Goal: Information Seeking & Learning: Learn about a topic

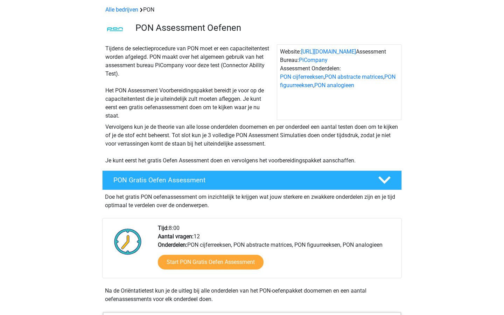
scroll to position [33, 0]
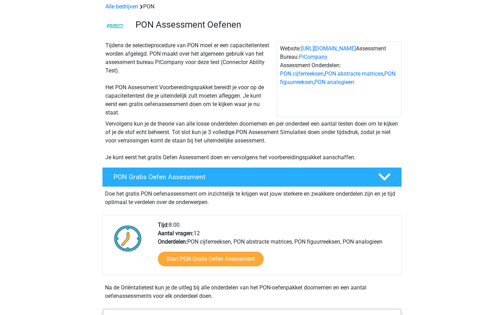
click at [214, 110] on div "Tijdens de selectieprocedure van PON moet er een capaciteitentest worden afgele…" at bounding box center [190, 79] width 174 height 76
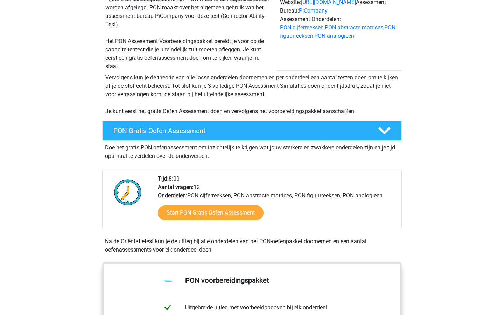
scroll to position [0, 0]
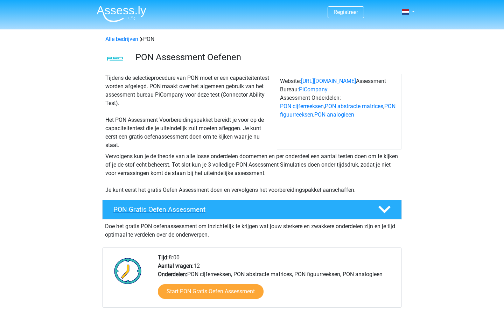
click at [188, 219] on div "PON Gratis Oefen Assessment" at bounding box center [252, 210] width 300 height 20
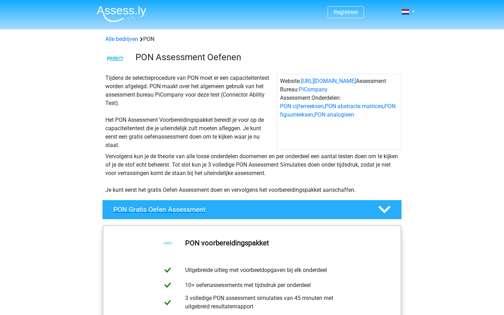
click at [194, 211] on h4 "PON Gratis Oefen Assessment" at bounding box center [241, 210] width 254 height 8
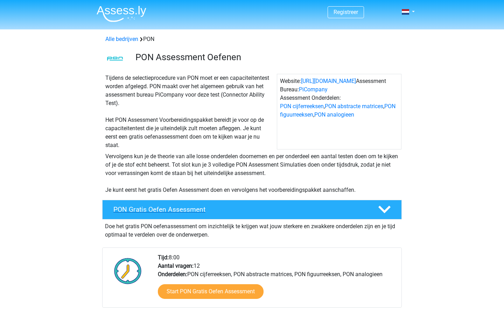
click at [194, 211] on h4 "PON Gratis Oefen Assessment" at bounding box center [241, 210] width 254 height 8
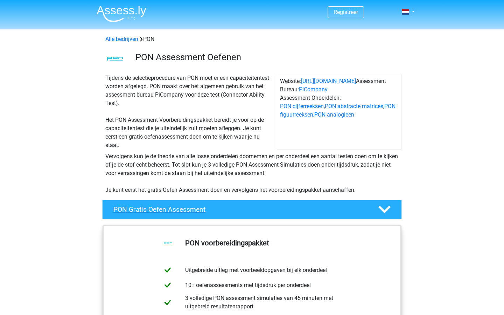
click at [194, 211] on h4 "PON Gratis Oefen Assessment" at bounding box center [241, 210] width 254 height 8
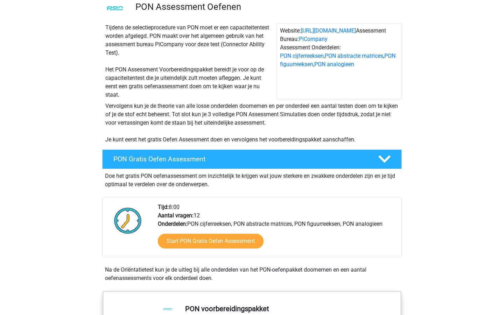
scroll to position [111, 0]
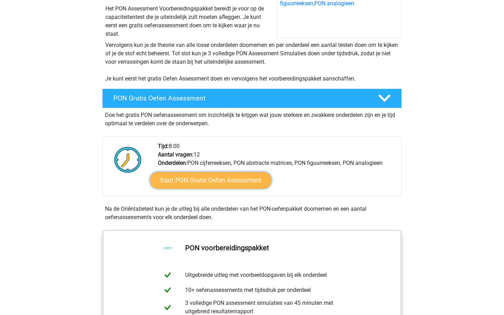
click at [215, 185] on link "Start PON Gratis Oefen Assessment" at bounding box center [211, 180] width 122 height 17
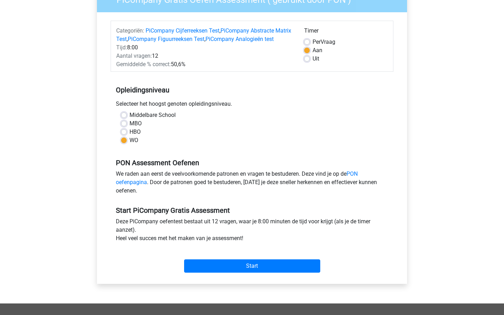
scroll to position [71, 0]
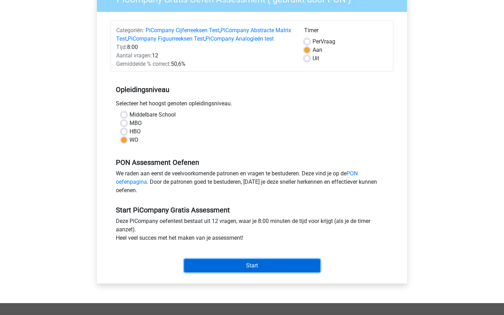
click at [236, 273] on input "Start" at bounding box center [252, 265] width 136 height 13
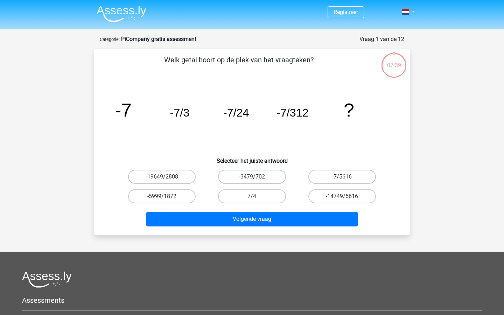
click at [338, 176] on label "-7/5616" at bounding box center [343, 177] width 68 height 14
click at [342, 177] on input "-7/5616" at bounding box center [344, 179] width 5 height 5
radio input "true"
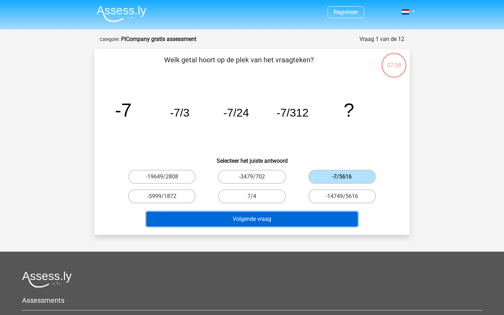
click at [250, 222] on button "Volgende vraag" at bounding box center [252, 219] width 212 height 15
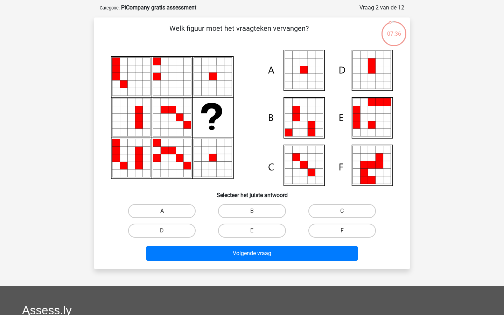
scroll to position [31, 0]
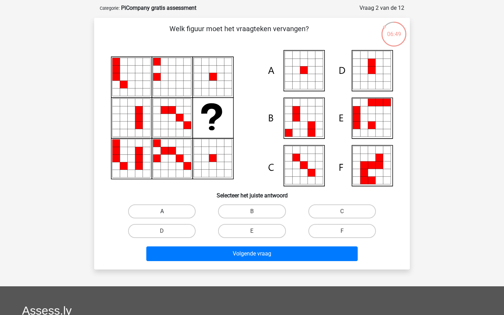
click at [154, 209] on label "A" at bounding box center [162, 212] width 68 height 14
click at [162, 212] on input "A" at bounding box center [164, 214] width 5 height 5
radio input "true"
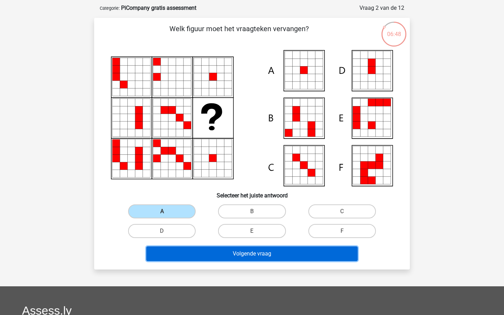
click at [227, 252] on button "Volgende vraag" at bounding box center [252, 254] width 212 height 15
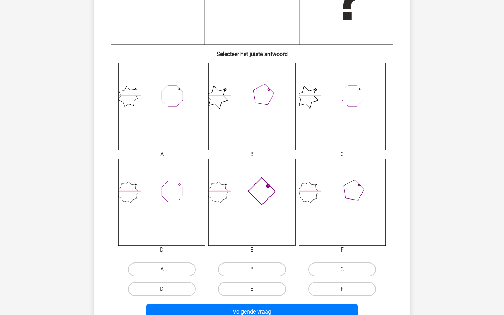
scroll to position [226, 0]
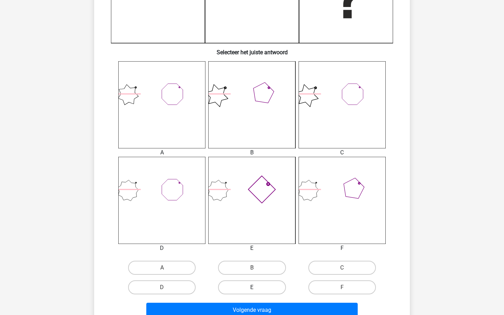
click at [246, 289] on label "E" at bounding box center [252, 288] width 68 height 14
click at [252, 289] on input "E" at bounding box center [254, 290] width 5 height 5
radio input "true"
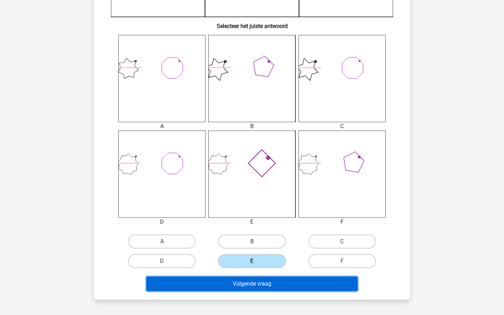
click at [267, 287] on button "Volgende vraag" at bounding box center [252, 284] width 212 height 15
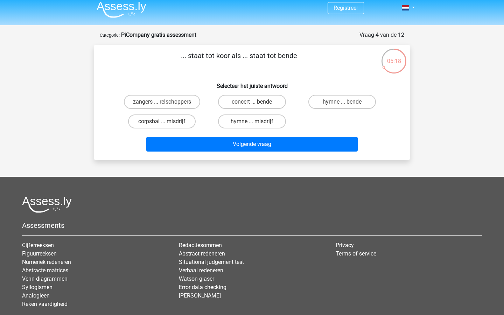
scroll to position [5, 0]
click at [160, 102] on label "zangers ... relschoppers" at bounding box center [162, 102] width 76 height 14
click at [162, 102] on input "zangers ... relschoppers" at bounding box center [164, 104] width 5 height 5
radio input "true"
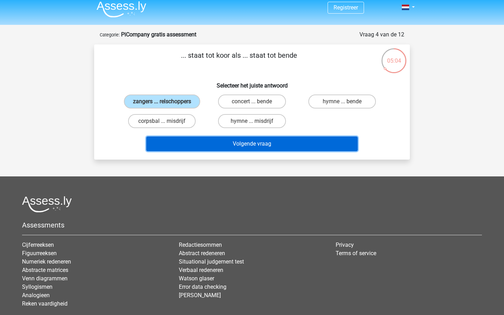
click at [244, 145] on button "Volgende vraag" at bounding box center [252, 144] width 212 height 15
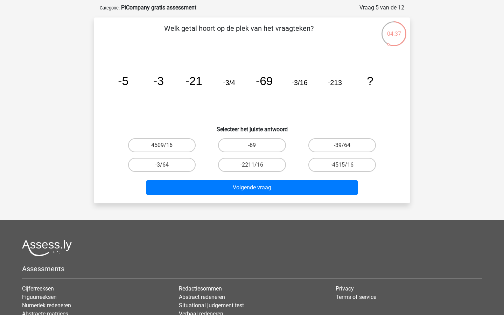
scroll to position [30, 0]
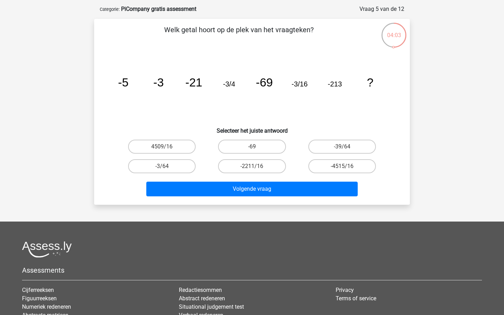
click at [166, 169] on input "-3/64" at bounding box center [164, 168] width 5 height 5
radio input "true"
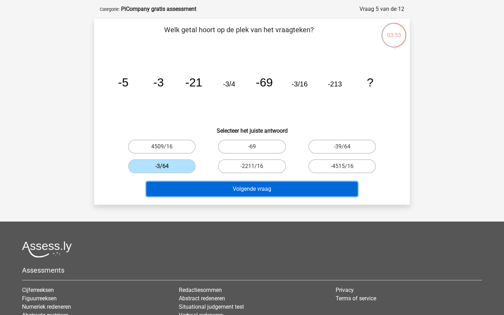
click at [215, 190] on button "Volgende vraag" at bounding box center [252, 189] width 212 height 15
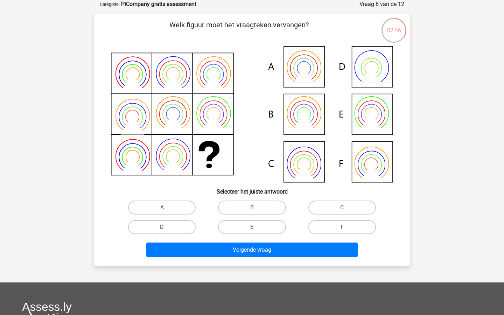
scroll to position [40, 0]
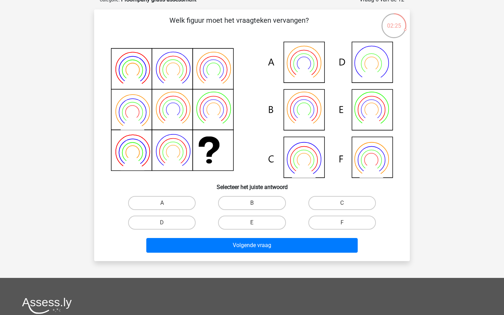
click at [305, 70] on icon at bounding box center [304, 71] width 24 height 19
click at [306, 74] on icon at bounding box center [304, 71] width 24 height 19
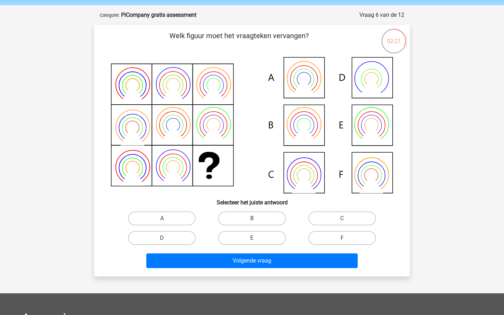
click at [304, 73] on icon at bounding box center [252, 125] width 282 height 136
click at [309, 122] on icon at bounding box center [252, 125] width 282 height 136
click at [261, 218] on label "B" at bounding box center [252, 219] width 68 height 14
click at [257, 219] on input "B" at bounding box center [254, 221] width 5 height 5
radio input "true"
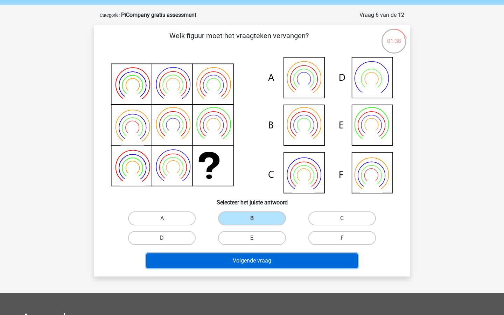
click at [268, 263] on button "Volgende vraag" at bounding box center [252, 261] width 212 height 15
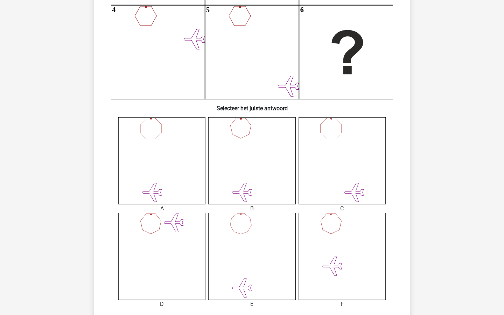
scroll to position [174, 0]
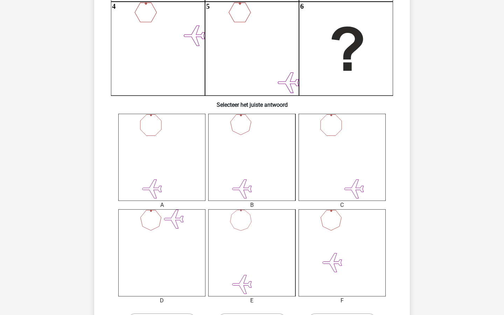
click at [245, 165] on icon at bounding box center [251, 157] width 87 height 87
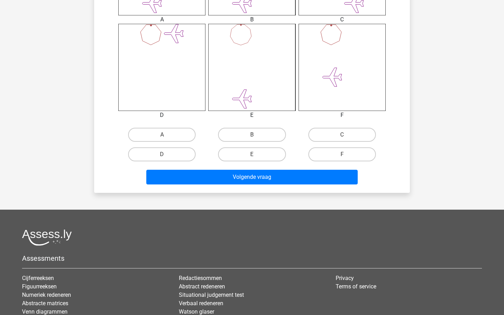
scroll to position [363, 0]
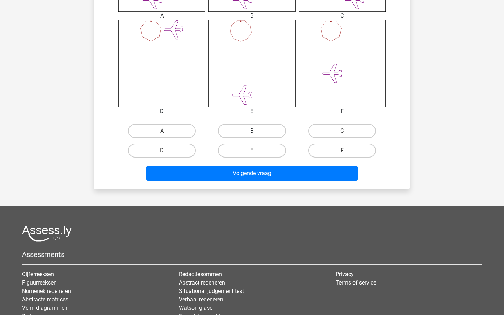
click at [250, 129] on label "B" at bounding box center [252, 131] width 68 height 14
click at [252, 131] on input "B" at bounding box center [254, 133] width 5 height 5
radio input "true"
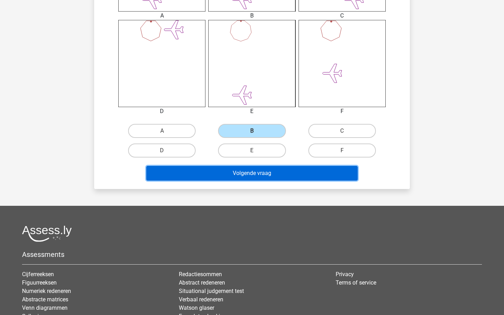
click at [254, 177] on button "Volgende vraag" at bounding box center [252, 173] width 212 height 15
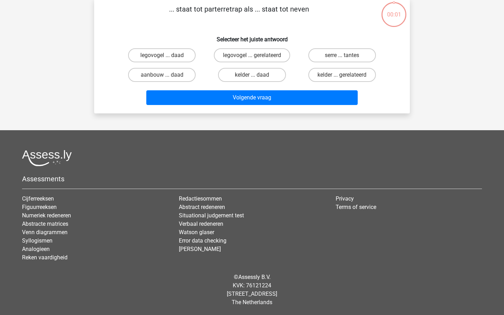
scroll to position [35, 0]
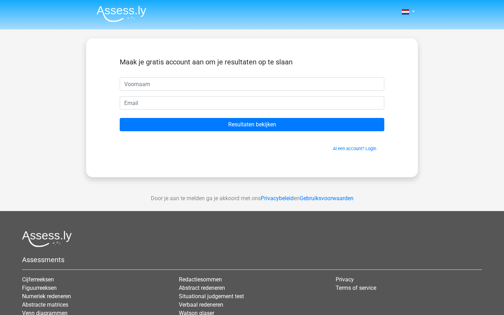
click at [188, 84] on input "text" at bounding box center [252, 83] width 265 height 13
type input "d"
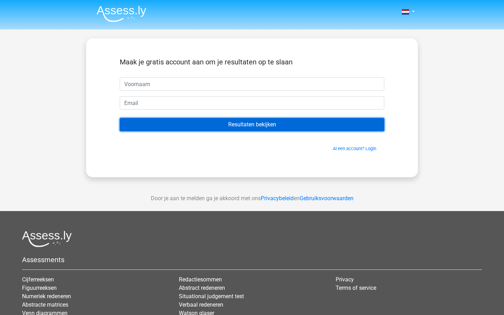
click at [266, 124] on input "Resultaten bekijken" at bounding box center [252, 124] width 265 height 13
click at [254, 125] on input "Resultaten bekijken" at bounding box center [252, 124] width 265 height 13
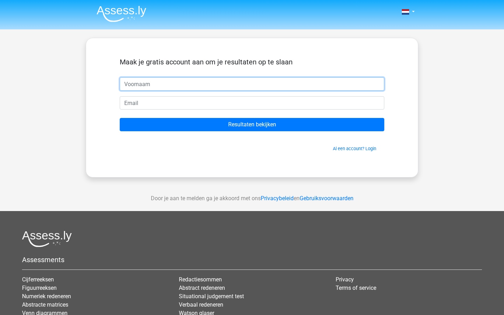
click at [185, 86] on input "text" at bounding box center [252, 83] width 265 height 13
type input "[PERSON_NAME]"
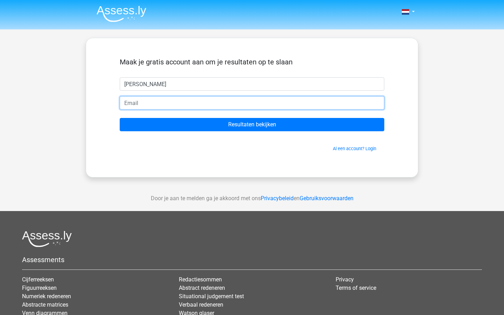
click at [157, 105] on input "email" at bounding box center [252, 102] width 265 height 13
type input "[EMAIL_ADDRESS][DOMAIN_NAME]"
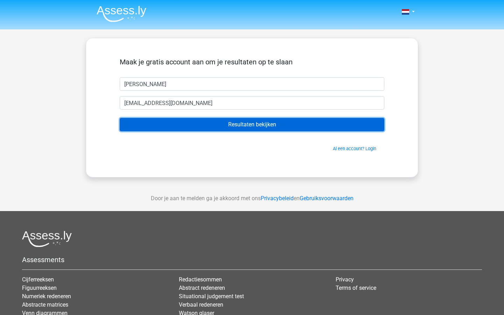
click at [212, 124] on input "Resultaten bekijken" at bounding box center [252, 124] width 265 height 13
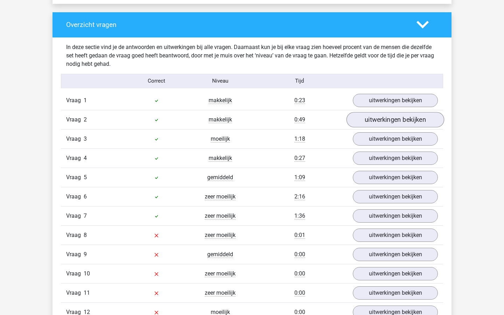
scroll to position [722, 0]
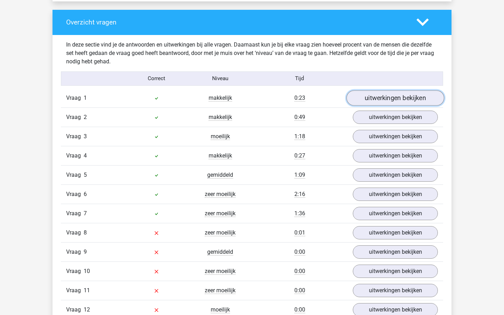
click at [376, 99] on link "uitwerkingen bekijken" at bounding box center [396, 97] width 98 height 15
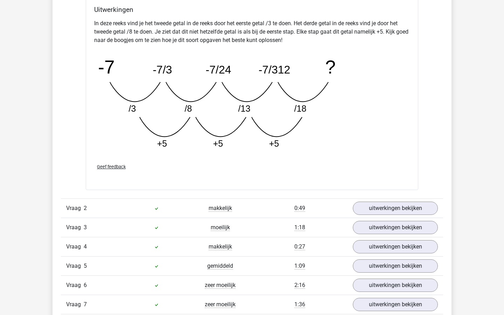
scroll to position [1035, 0]
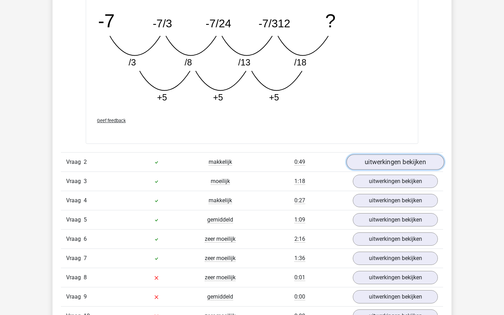
click at [375, 163] on link "uitwerkingen bekijken" at bounding box center [396, 161] width 98 height 15
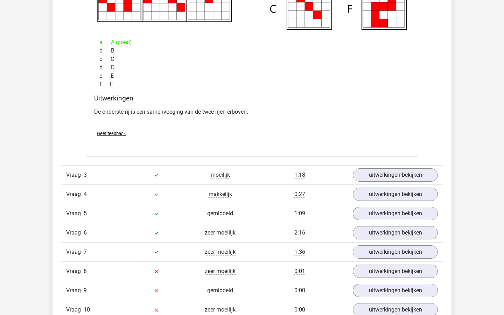
scroll to position [1351, 0]
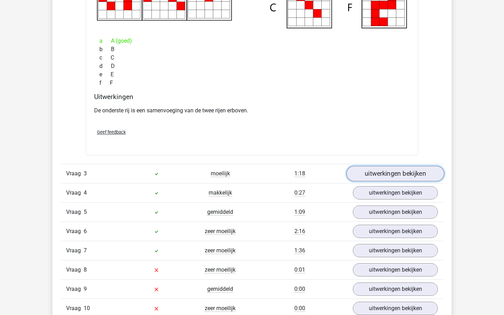
click at [369, 170] on link "uitwerkingen bekijken" at bounding box center [396, 173] width 98 height 15
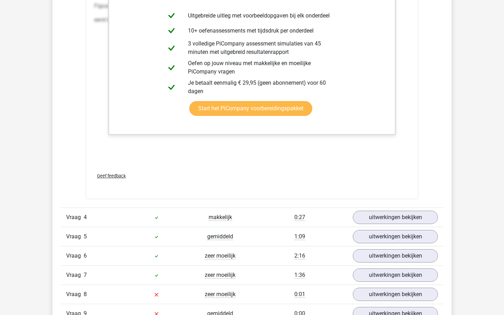
scroll to position [2077, 0]
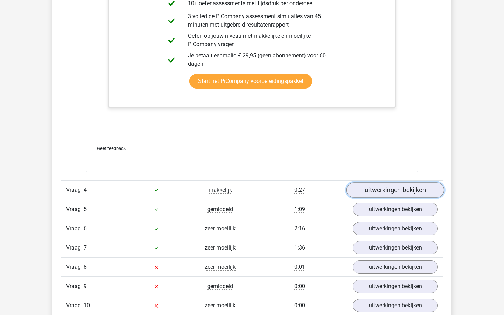
click at [381, 195] on link "uitwerkingen bekijken" at bounding box center [396, 190] width 98 height 15
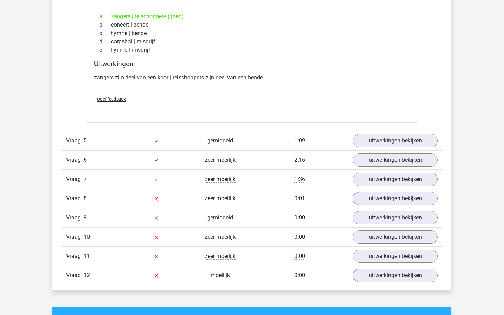
scroll to position [2299, 0]
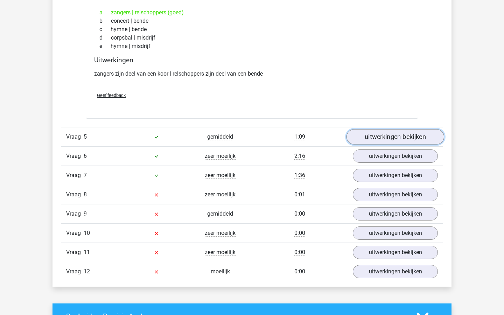
click at [376, 142] on link "uitwerkingen bekijken" at bounding box center [396, 136] width 98 height 15
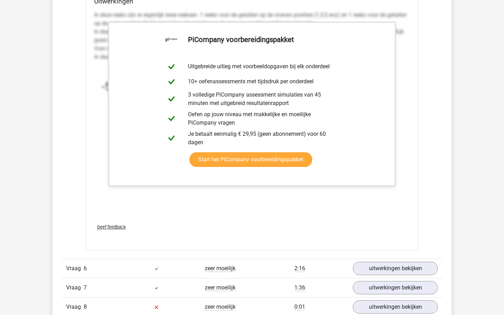
scroll to position [2693, 0]
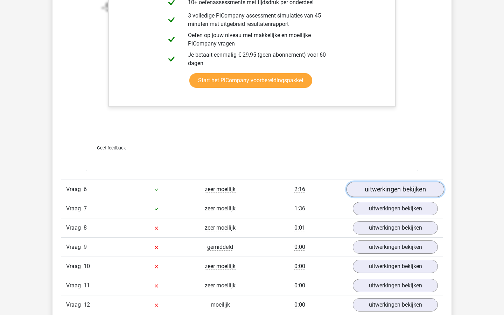
click at [369, 188] on link "uitwerkingen bekijken" at bounding box center [396, 189] width 98 height 15
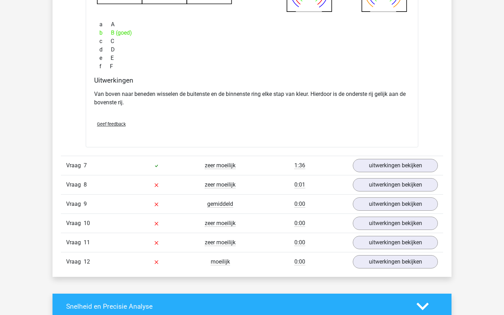
scroll to position [3069, 0]
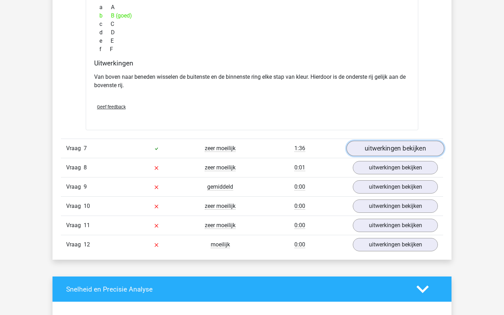
click at [383, 154] on link "uitwerkingen bekijken" at bounding box center [396, 148] width 98 height 15
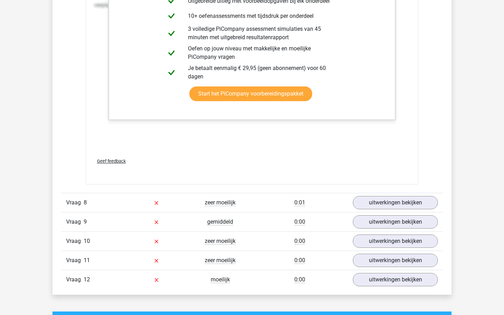
scroll to position [3773, 0]
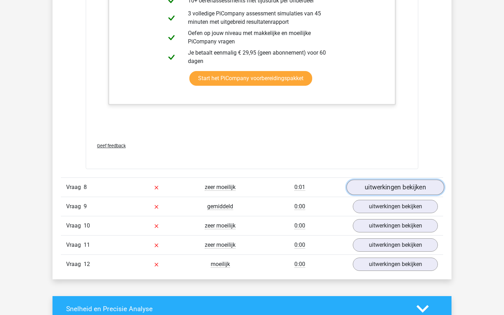
click at [382, 186] on link "uitwerkingen bekijken" at bounding box center [396, 187] width 98 height 15
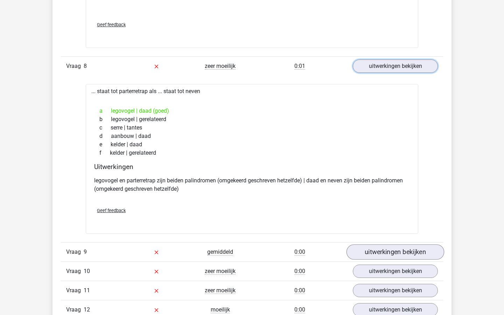
scroll to position [3924, 0]
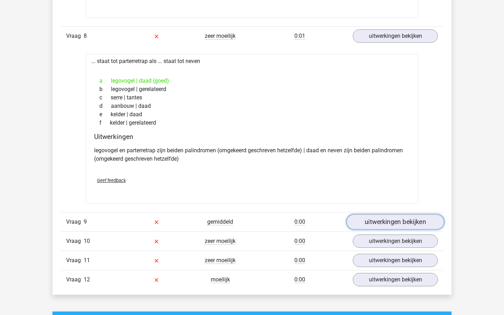
click at [366, 223] on link "uitwerkingen bekijken" at bounding box center [396, 221] width 98 height 15
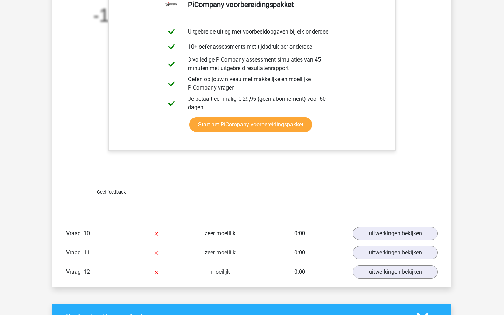
scroll to position [4396, 0]
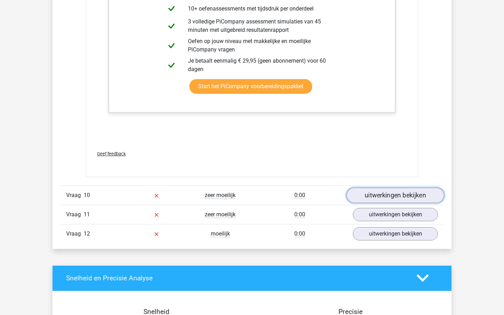
click at [374, 198] on link "uitwerkingen bekijken" at bounding box center [396, 195] width 98 height 15
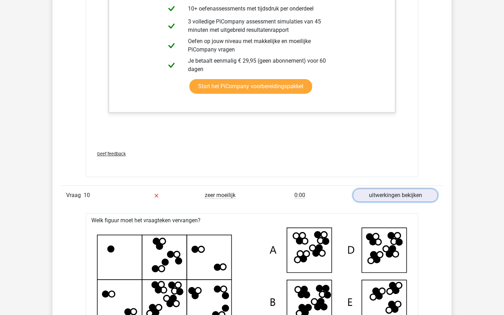
scroll to position [4496, 0]
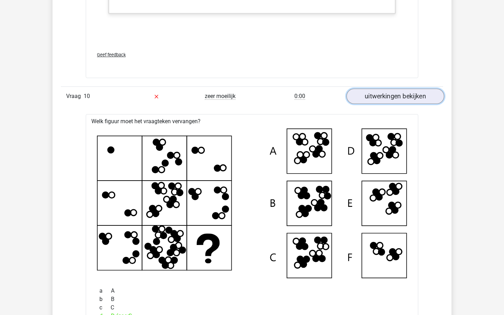
click at [378, 99] on link "uitwerkingen bekijken" at bounding box center [396, 96] width 98 height 15
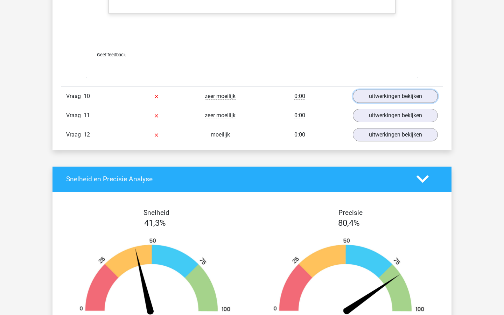
scroll to position [4501, 0]
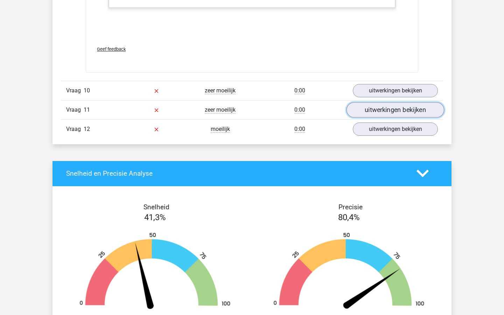
click at [385, 112] on link "uitwerkingen bekijken" at bounding box center [396, 109] width 98 height 15
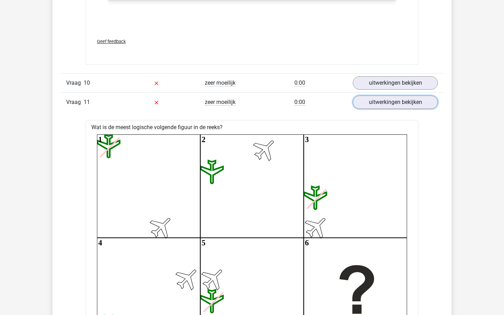
scroll to position [4510, 0]
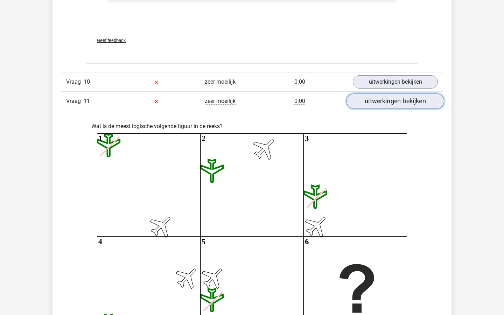
click at [381, 102] on link "uitwerkingen bekijken" at bounding box center [396, 101] width 98 height 15
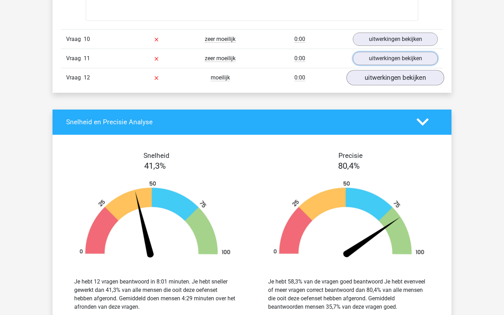
scroll to position [4553, 0]
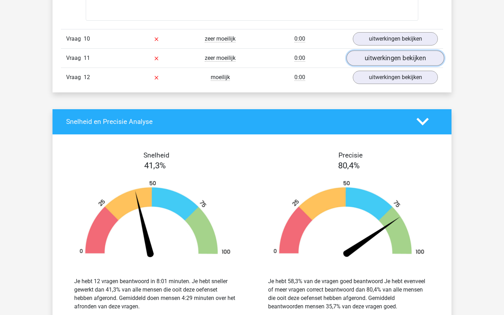
click at [370, 57] on link "uitwerkingen bekijken" at bounding box center [396, 57] width 98 height 15
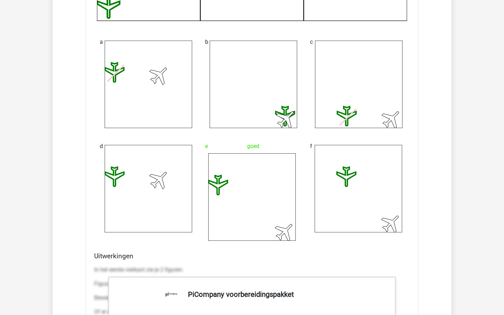
scroll to position [4828, 0]
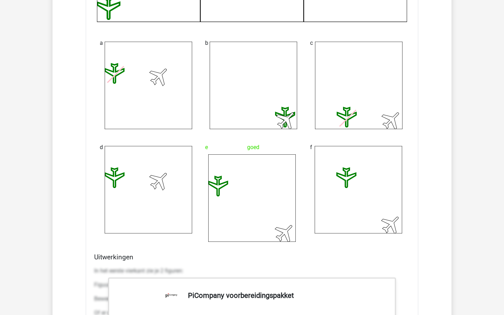
click at [328, 154] on icon at bounding box center [359, 190] width 88 height 88
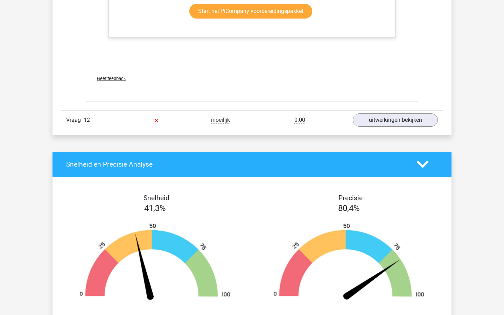
scroll to position [5234, 0]
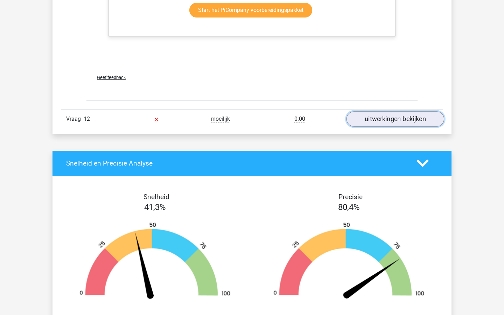
click at [384, 117] on link "uitwerkingen bekijken" at bounding box center [396, 118] width 98 height 15
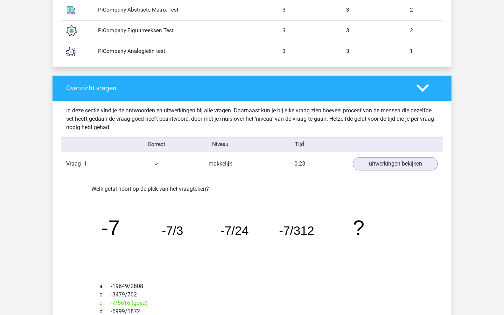
scroll to position [0, 0]
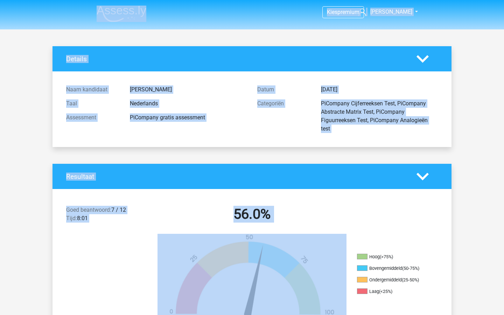
drag, startPoint x: 402, startPoint y: 4, endPoint x: 402, endPoint y: 7, distance: 3.9
click at [402, 4] on nav "Kies premium Derk djstroeve@gmail.com" at bounding box center [252, 12] width 322 height 23
click at [402, 13] on span "[PERSON_NAME]" at bounding box center [392, 11] width 42 height 7
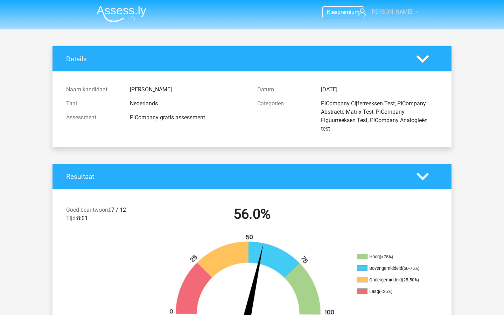
click at [396, 13] on span "[PERSON_NAME]" at bounding box center [392, 11] width 42 height 7
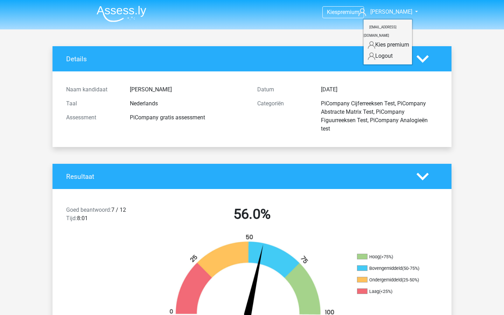
click at [374, 41] on icon at bounding box center [371, 44] width 7 height 7
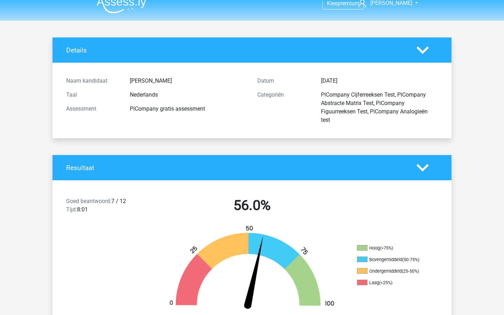
scroll to position [9, 0]
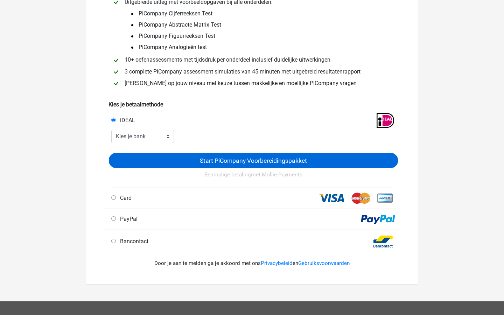
scroll to position [75, 0]
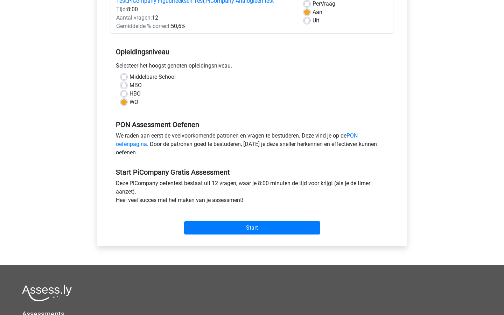
scroll to position [109, 0]
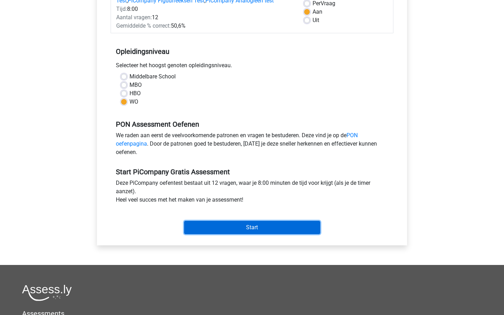
click at [244, 234] on input "Start" at bounding box center [252, 227] width 136 height 13
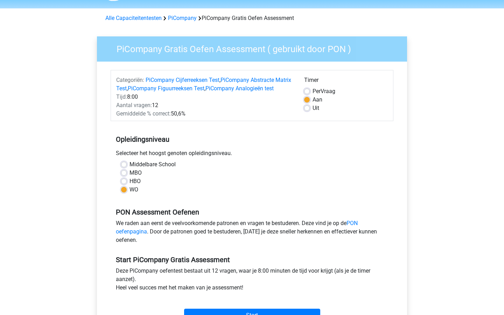
scroll to position [0, 0]
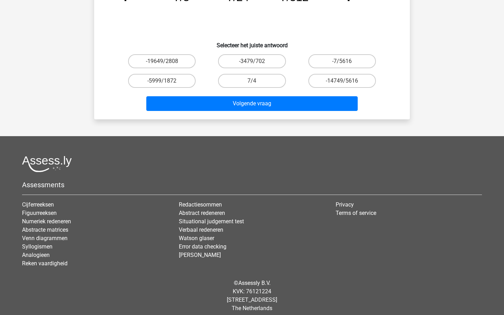
scroll to position [122, 0]
